Goal: Task Accomplishment & Management: Manage account settings

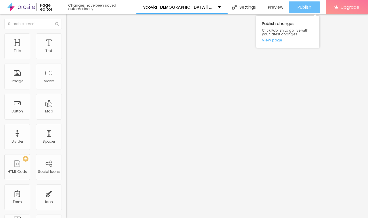
click at [308, 6] on span "Publish" at bounding box center [304, 7] width 14 height 5
